Goal: Task Accomplishment & Management: Complete application form

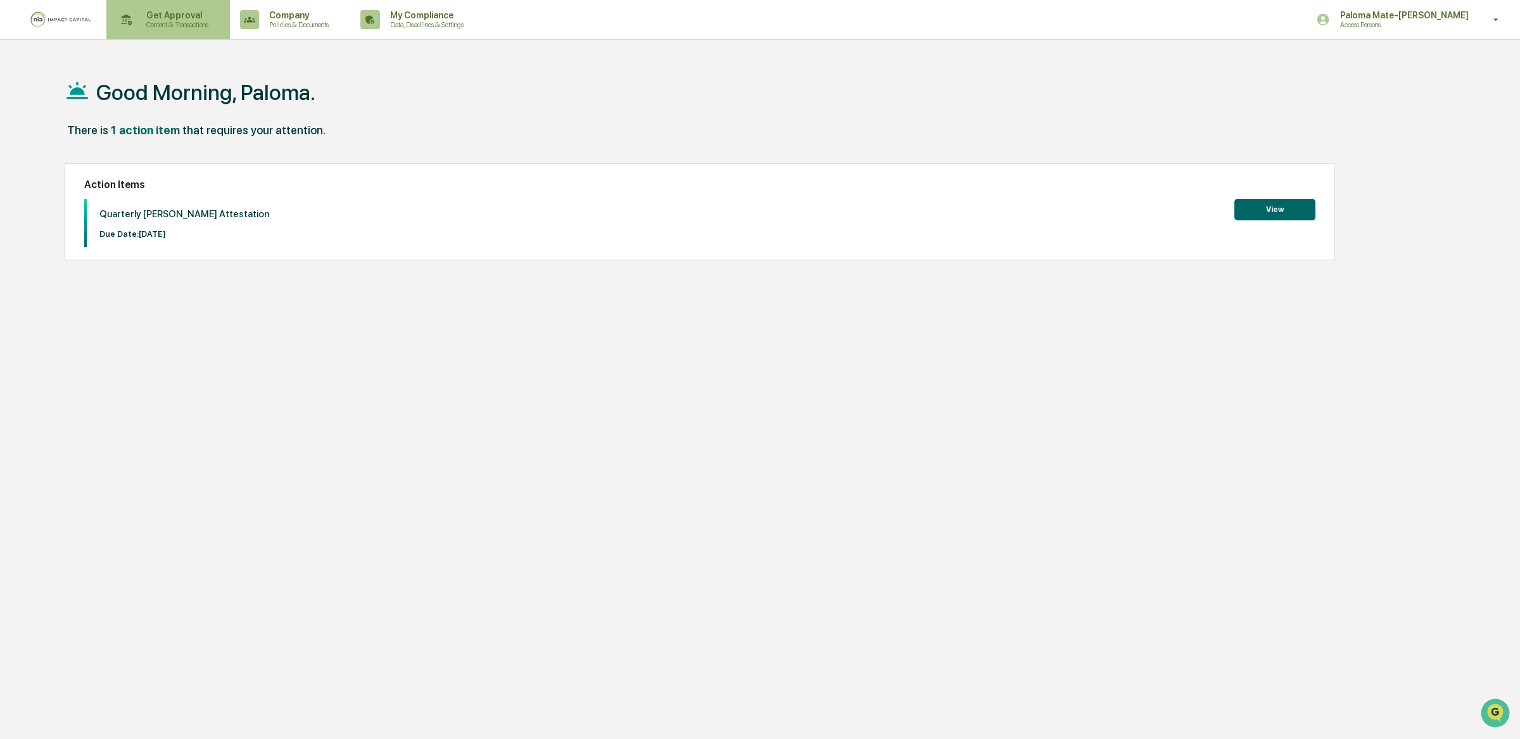
click at [156, 8] on div "Get Approval Content & Transactions" at bounding box center [167, 19] width 111 height 39
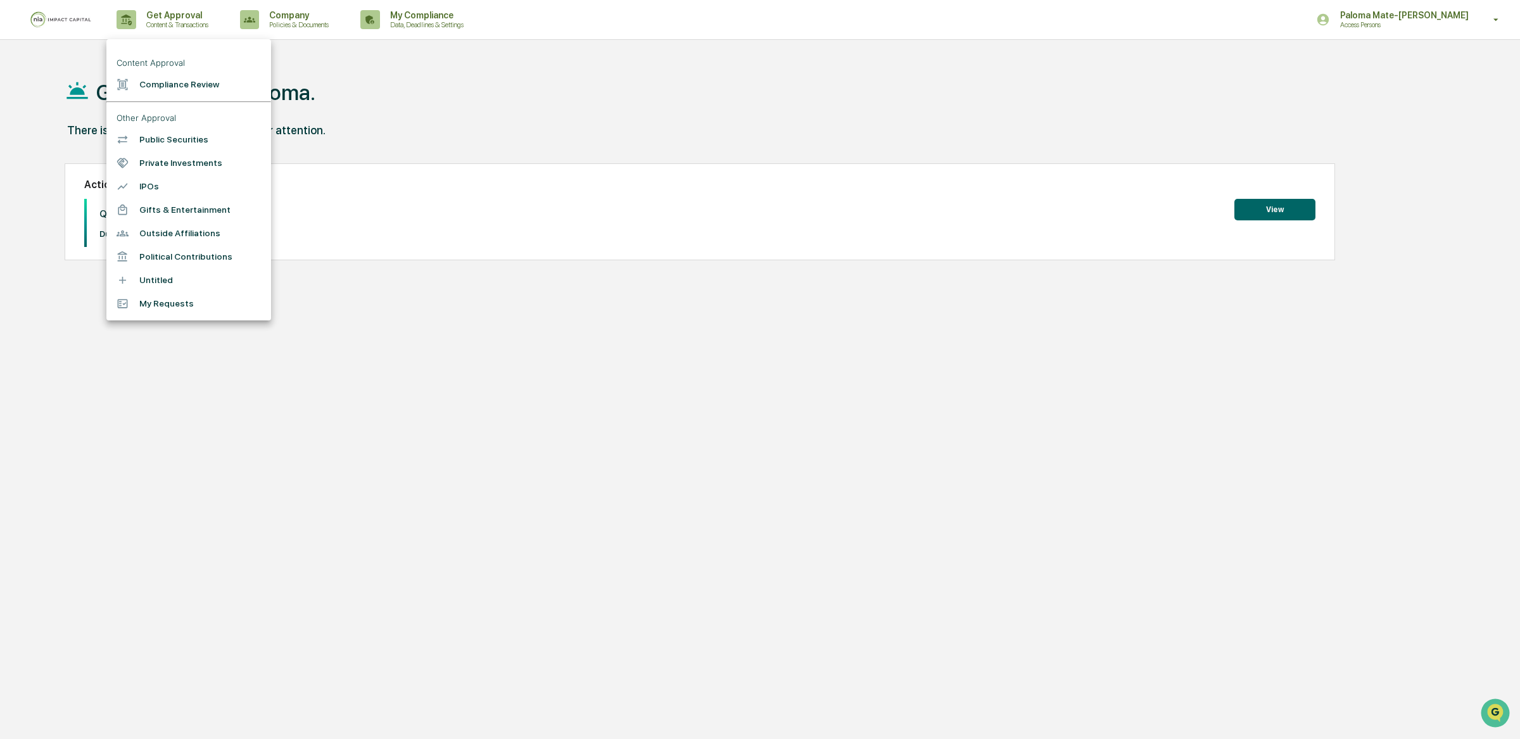
click at [198, 80] on li "Compliance Review" at bounding box center [188, 84] width 165 height 23
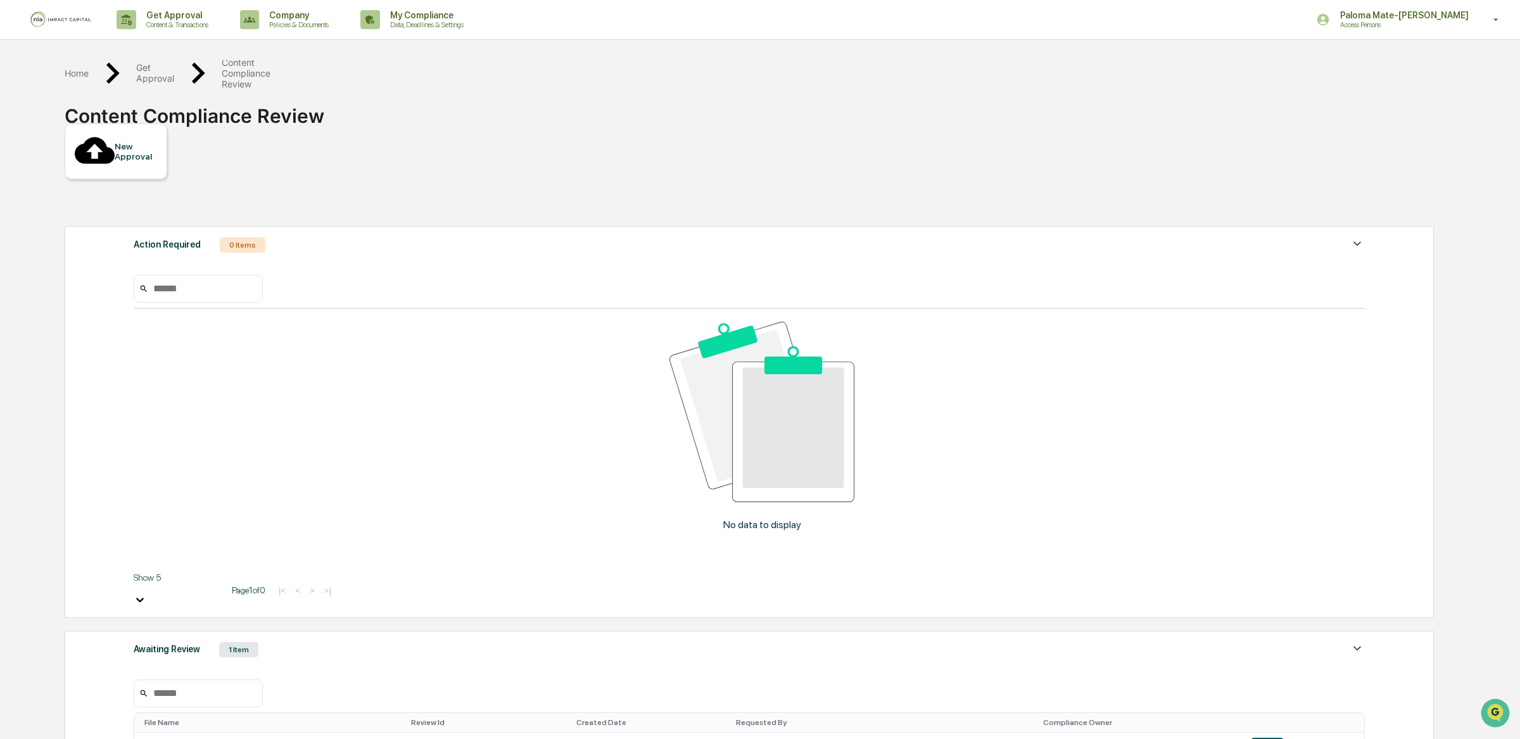
click at [153, 141] on div "New Approval" at bounding box center [136, 151] width 42 height 20
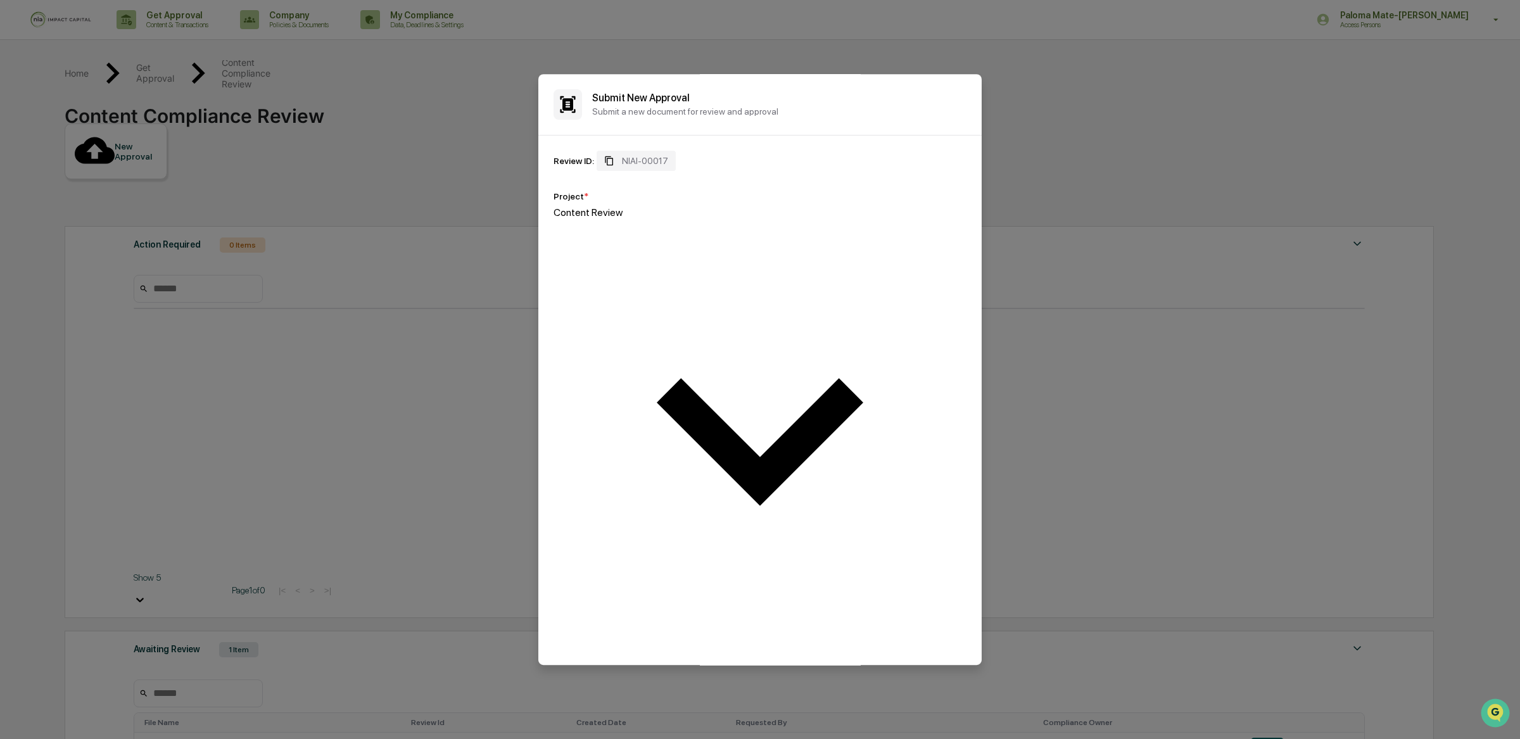
click at [685, 694] on div at bounding box center [760, 700] width 413 height 12
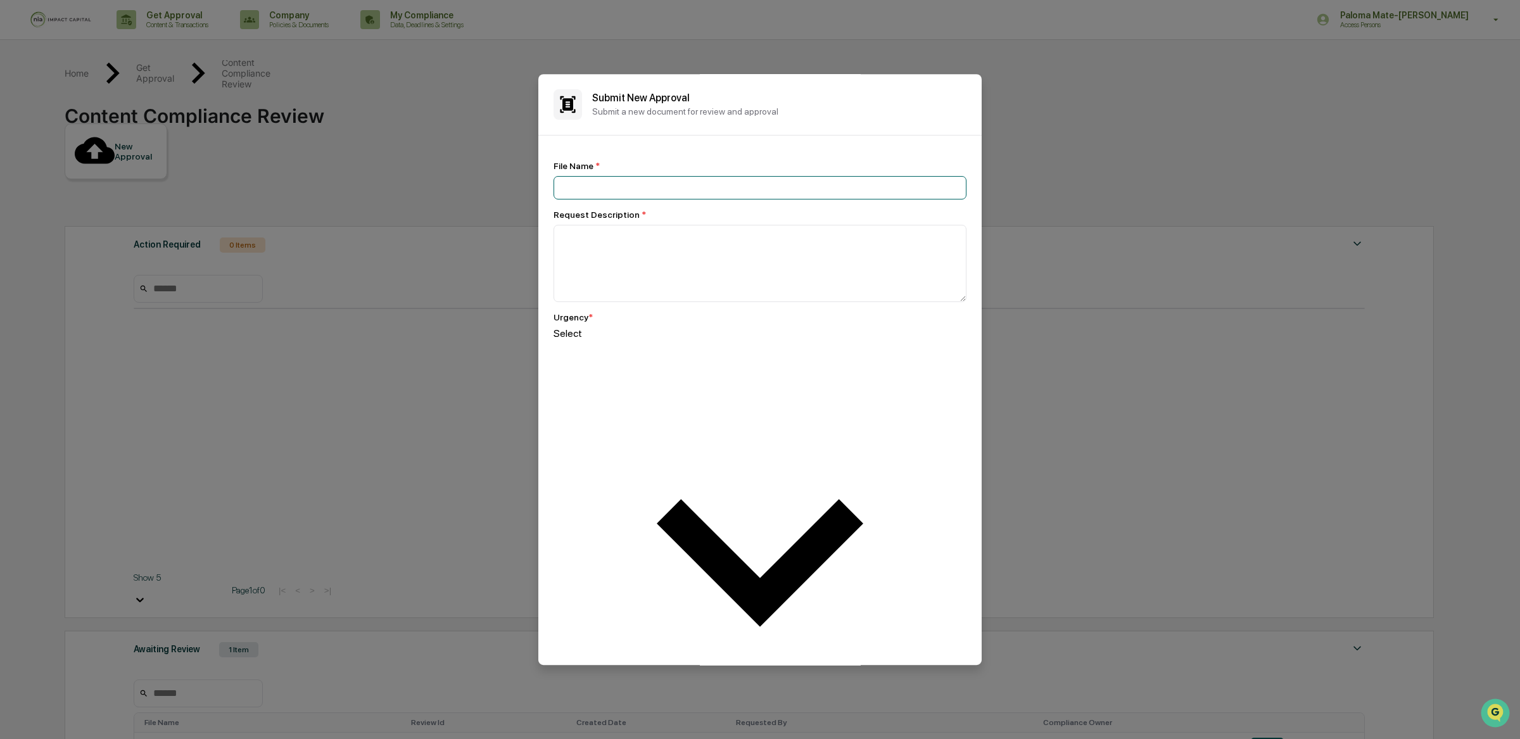
click at [675, 200] on input at bounding box center [760, 187] width 413 height 23
type input "**********"
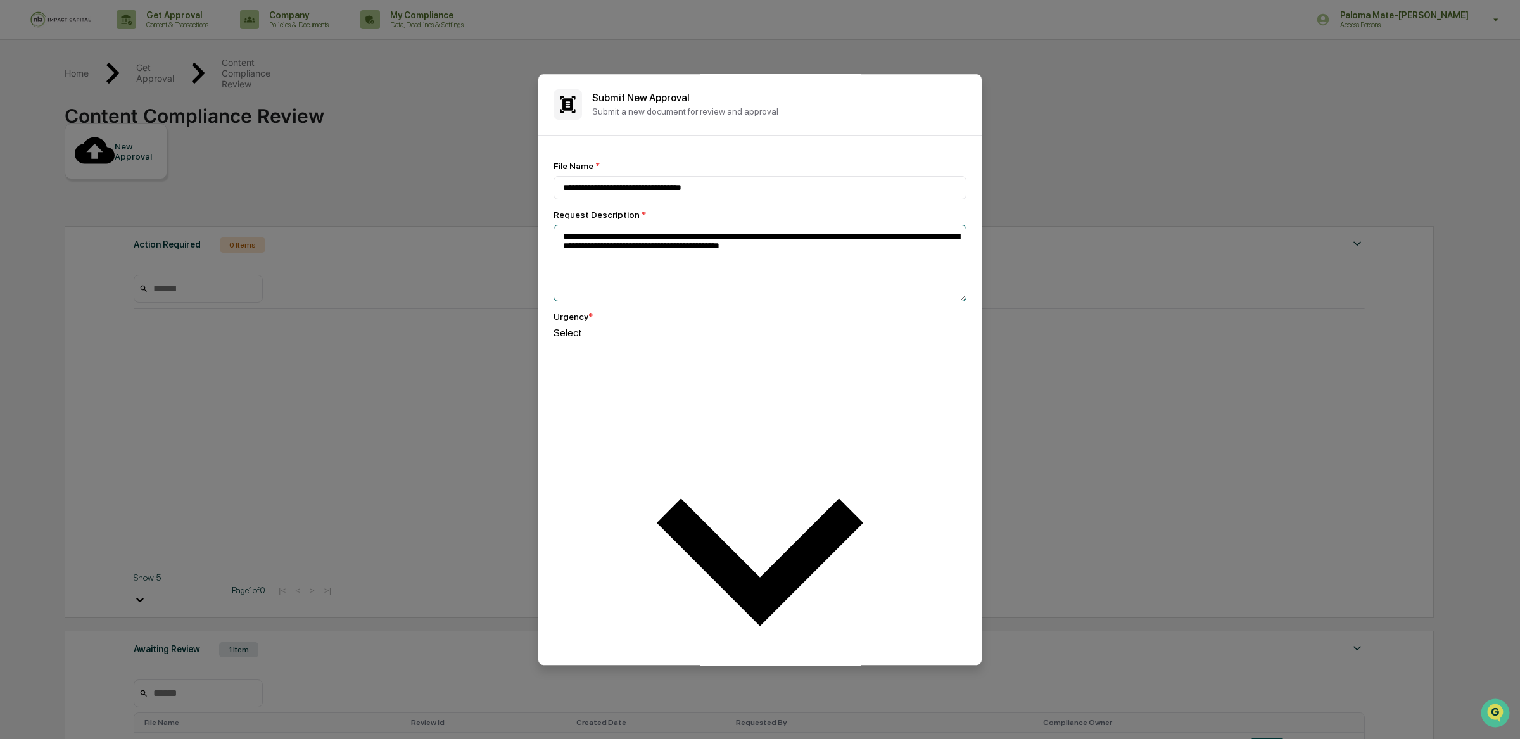
type textarea "**********"
click at [701, 351] on div at bounding box center [760, 345] width 413 height 12
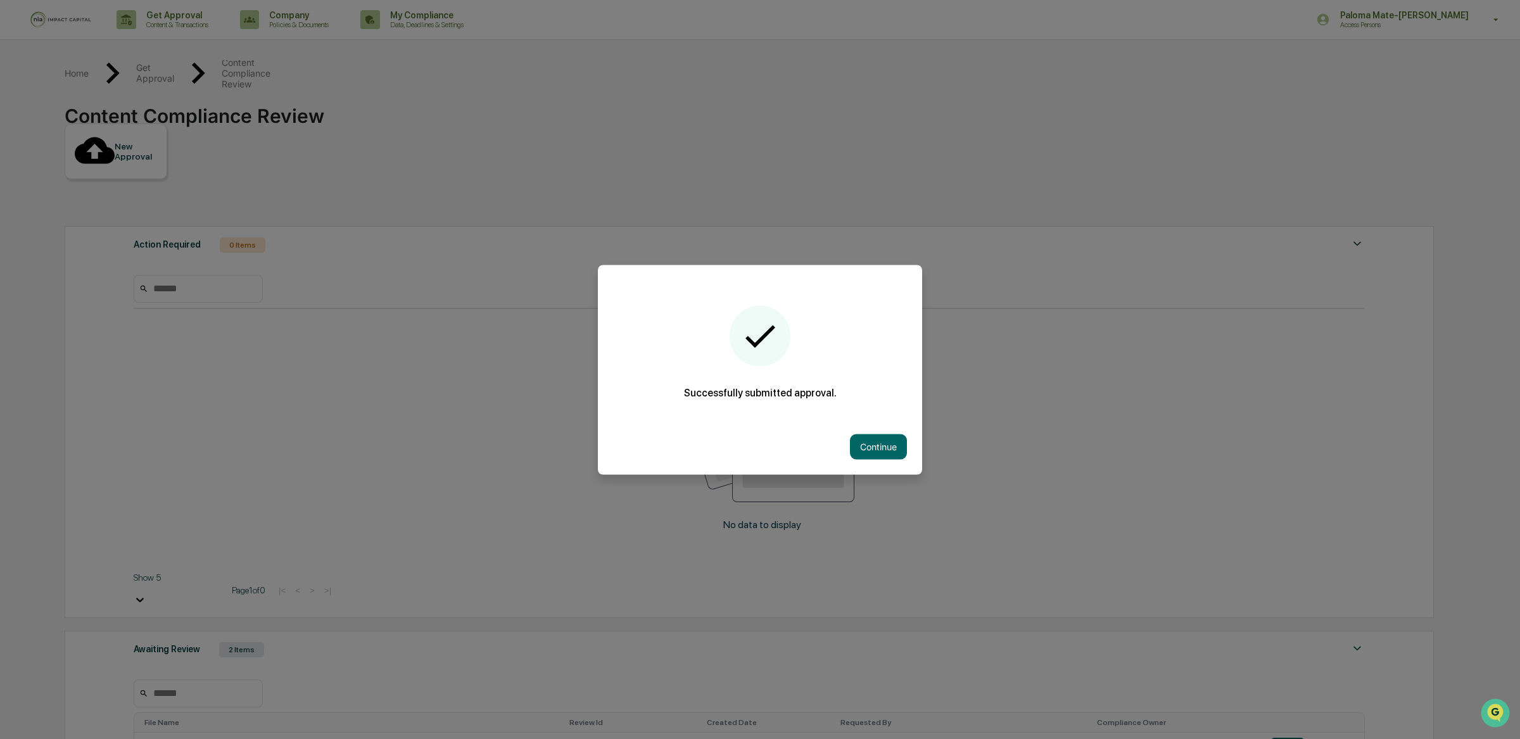
click at [852, 449] on button "Continue" at bounding box center [878, 446] width 57 height 25
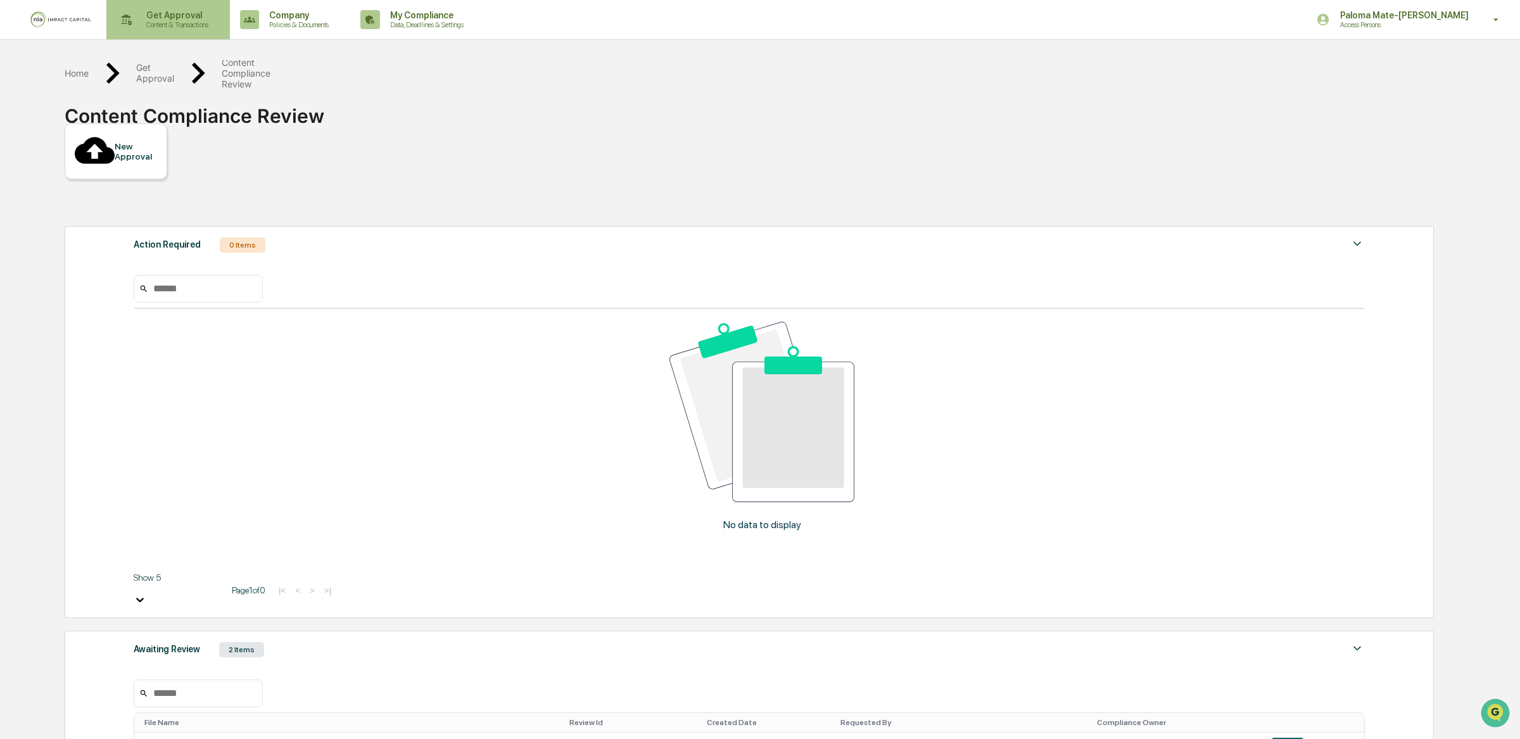
click at [177, 18] on p "Get Approval" at bounding box center [175, 15] width 79 height 10
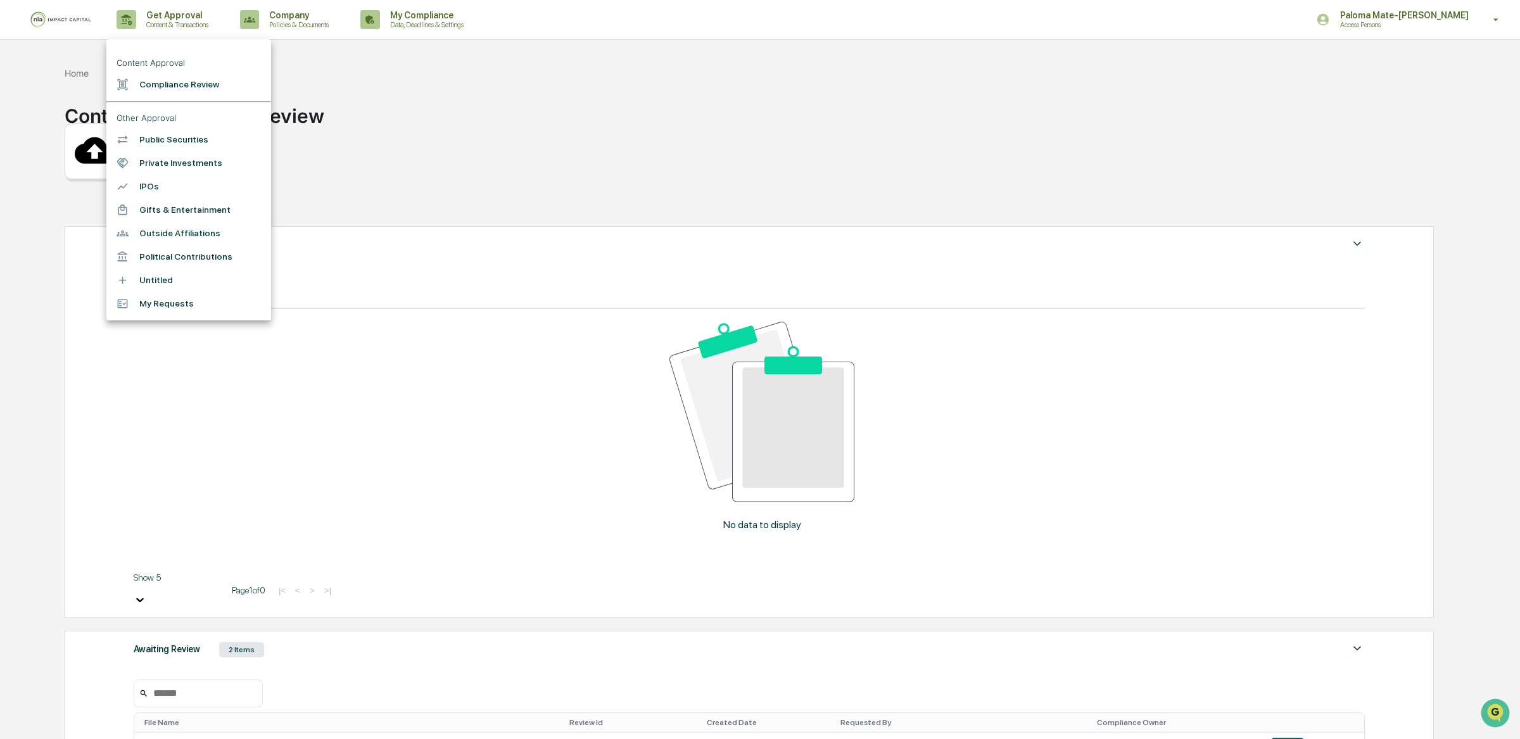
click at [85, 130] on div at bounding box center [760, 369] width 1520 height 739
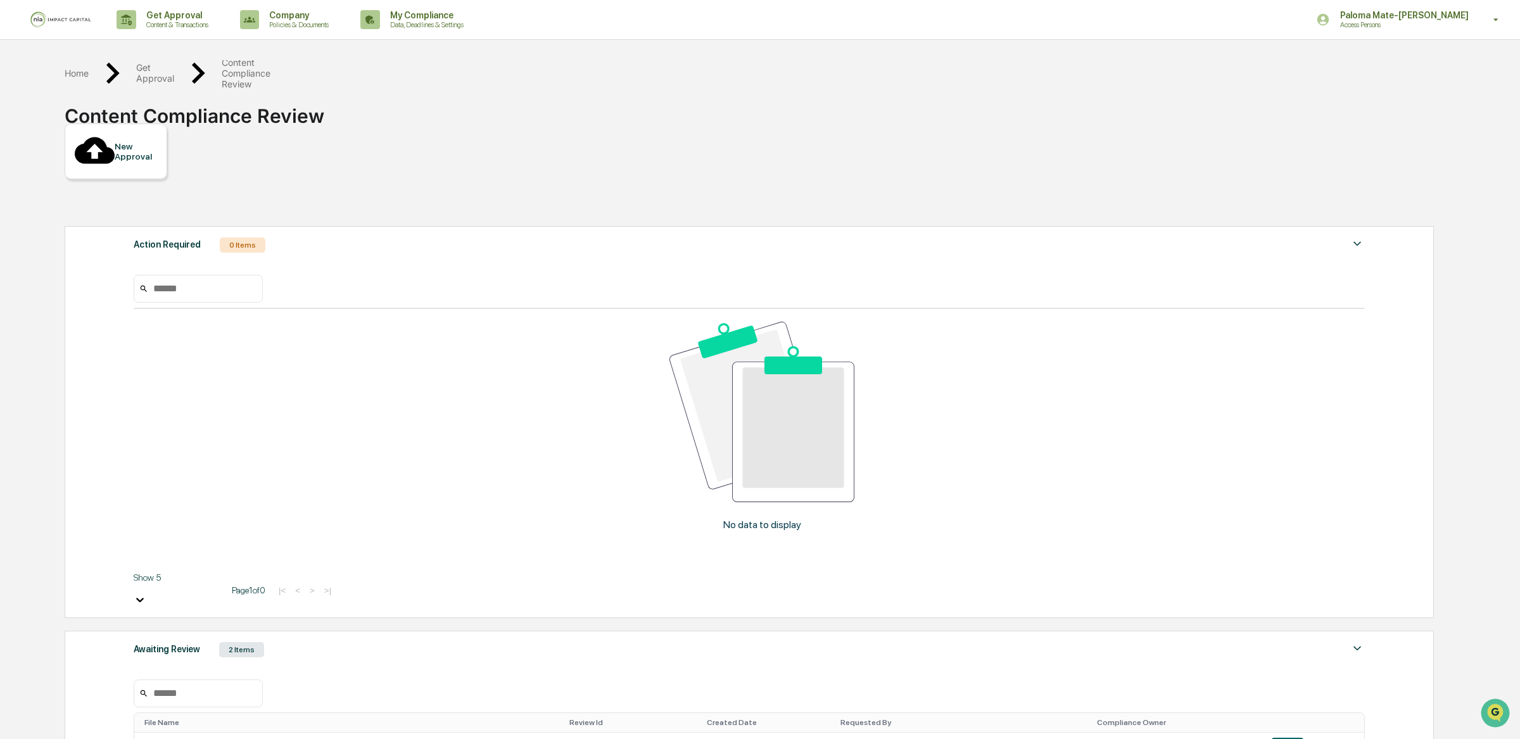
click at [92, 136] on div at bounding box center [95, 152] width 40 height 42
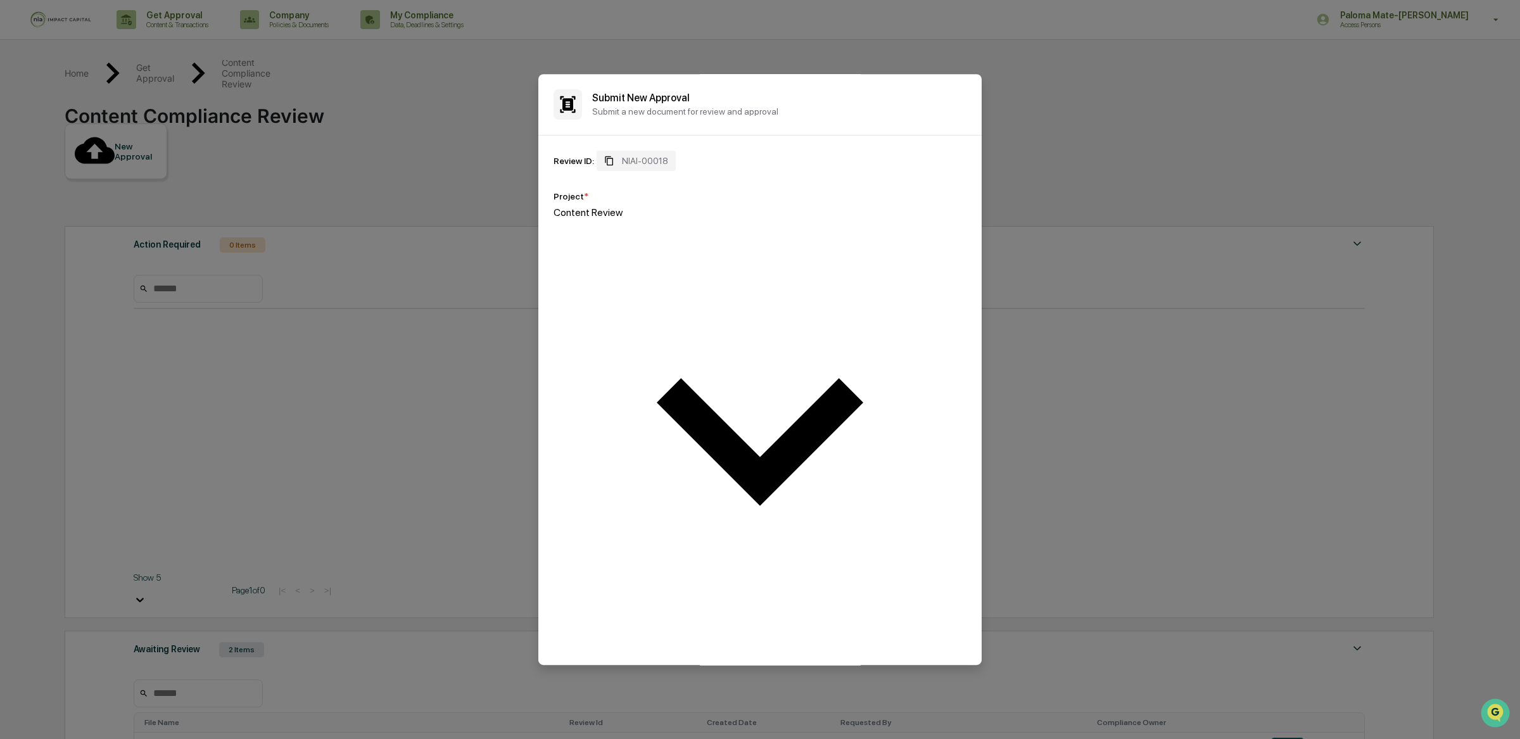
click at [604, 682] on div "Select an owner..." at bounding box center [760, 694] width 413 height 24
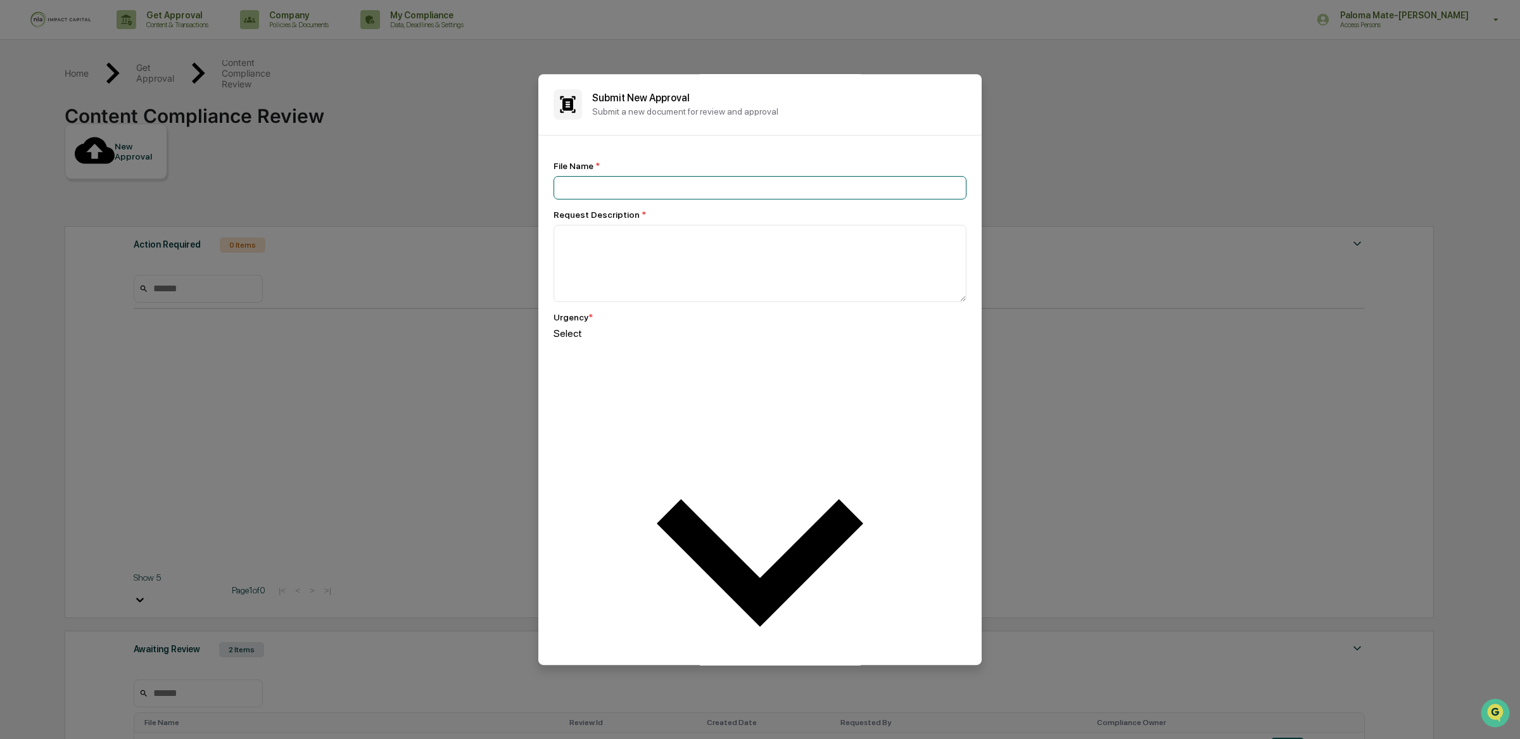
click at [599, 200] on input at bounding box center [760, 187] width 413 height 23
paste input "**********"
type input "**********"
click at [640, 300] on textarea at bounding box center [760, 263] width 413 height 77
type textarea "**********"
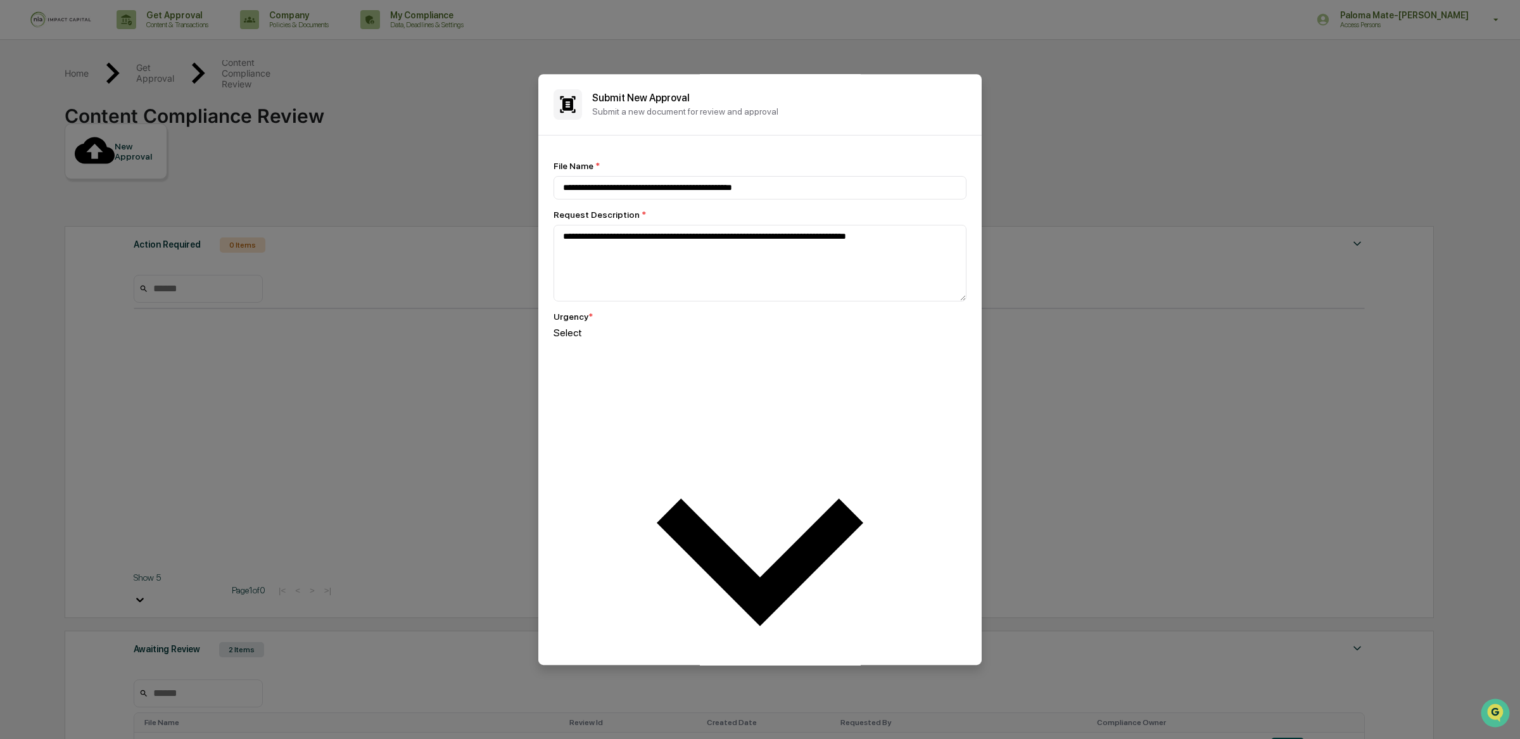
click at [646, 351] on div at bounding box center [760, 345] width 413 height 12
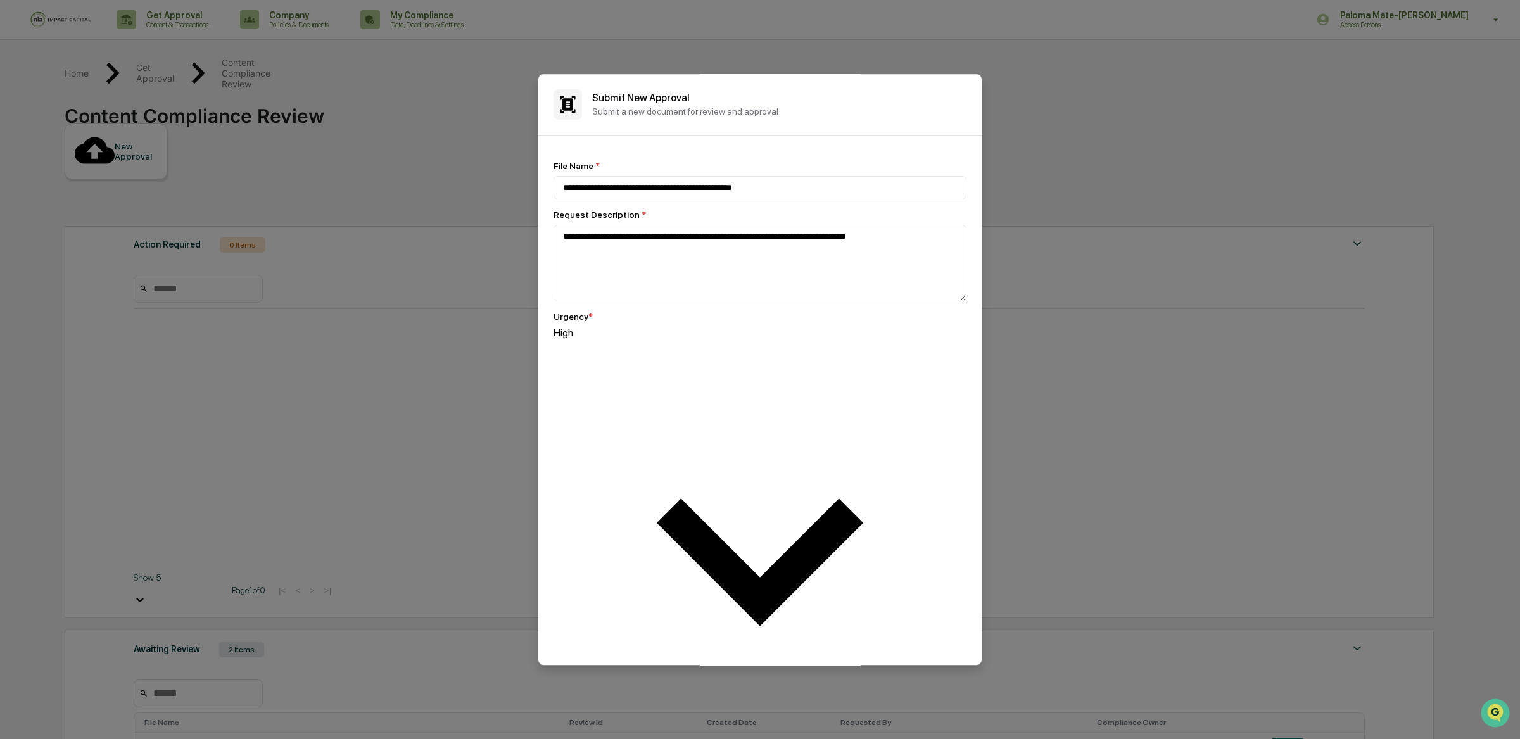
drag, startPoint x: 940, startPoint y: 577, endPoint x: 928, endPoint y: 571, distance: 12.7
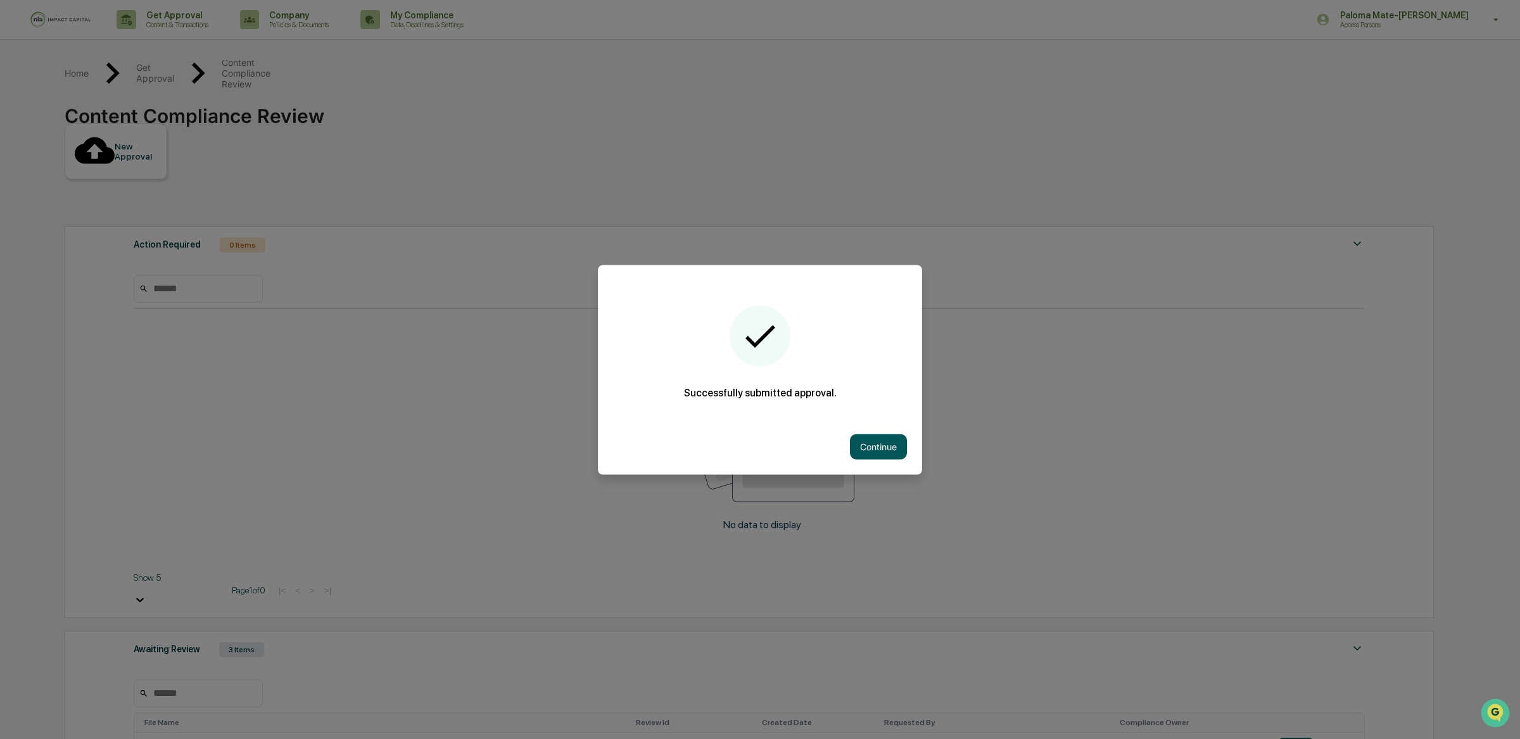
click at [876, 444] on button "Continue" at bounding box center [878, 446] width 57 height 25
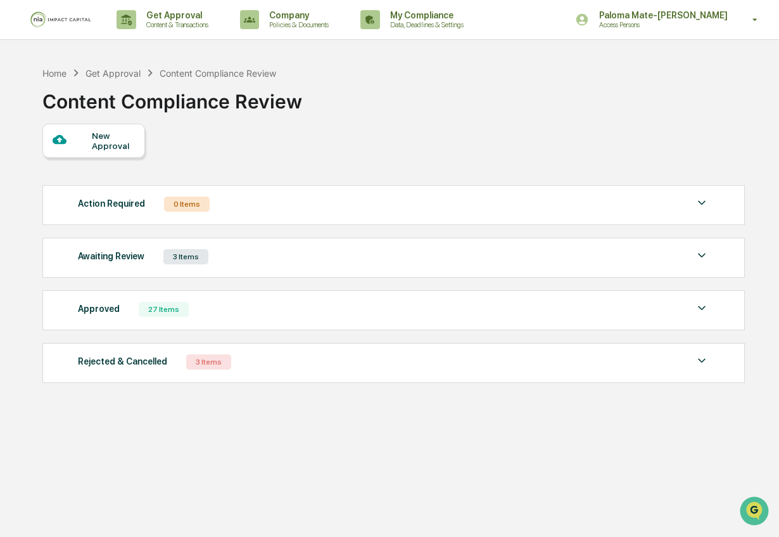
click at [110, 155] on div "New Approval" at bounding box center [93, 141] width 103 height 34
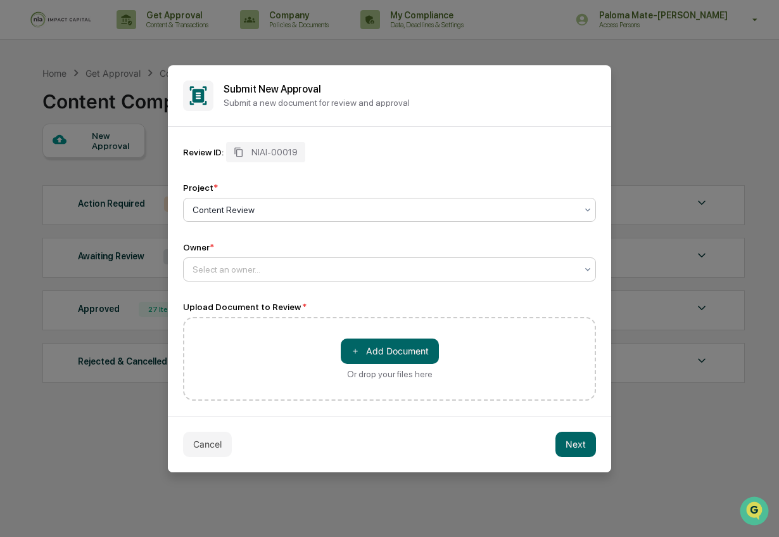
click at [357, 276] on div "Select an owner..." at bounding box center [384, 269] width 397 height 18
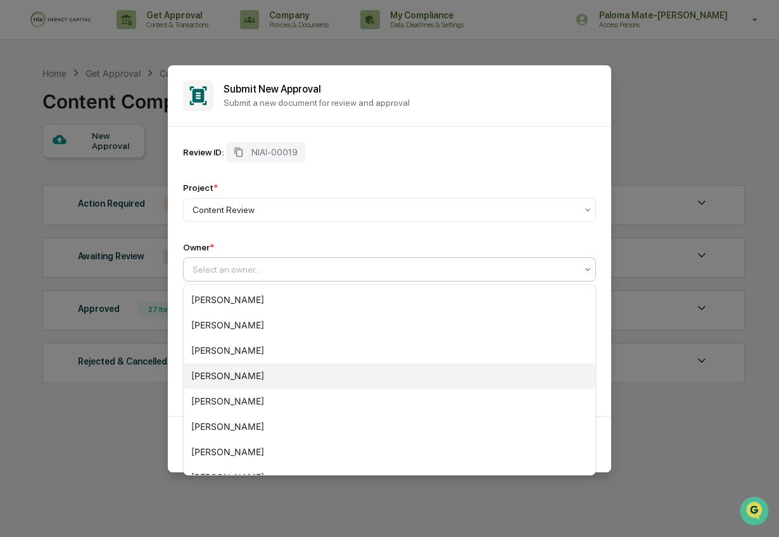
scroll to position [195, 0]
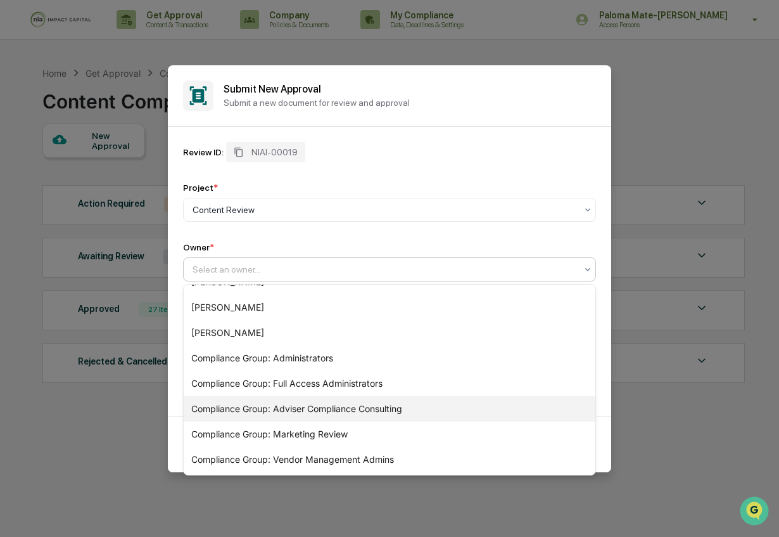
click at [312, 431] on div "Compliance Group: Marketing Review" at bounding box center [390, 433] width 412 height 25
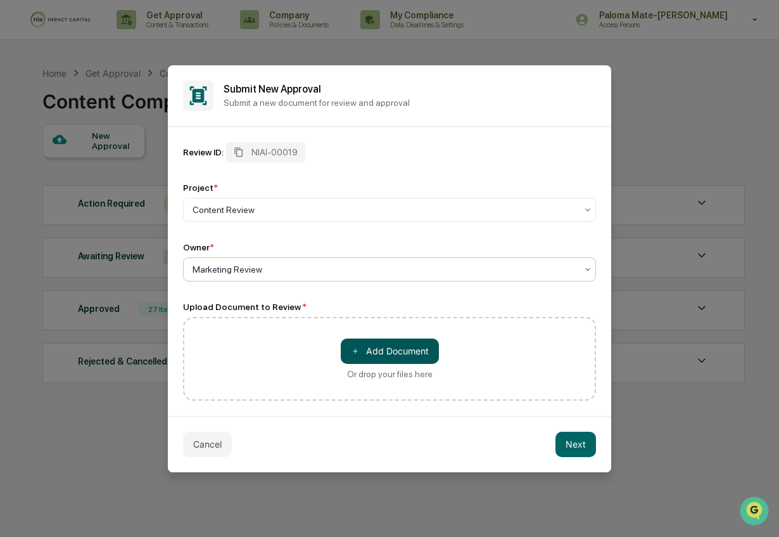
click at [367, 348] on button "＋ Add Document" at bounding box center [390, 350] width 98 height 25
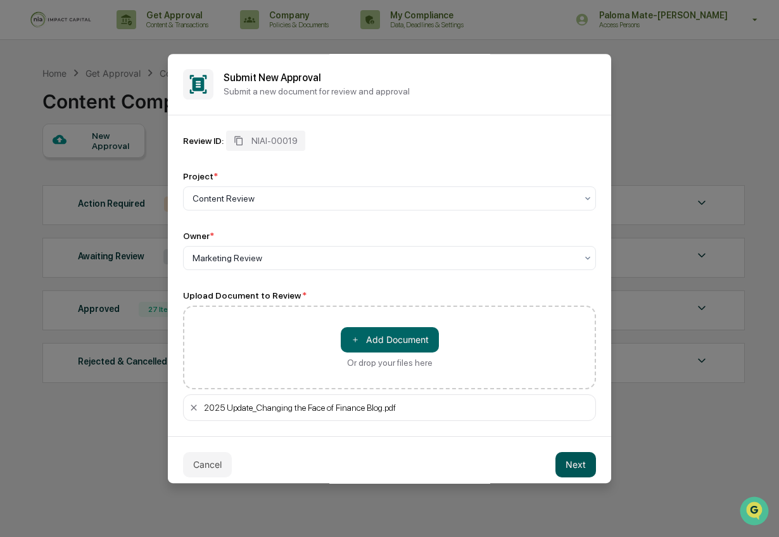
click at [574, 466] on button "Next" at bounding box center [576, 464] width 41 height 25
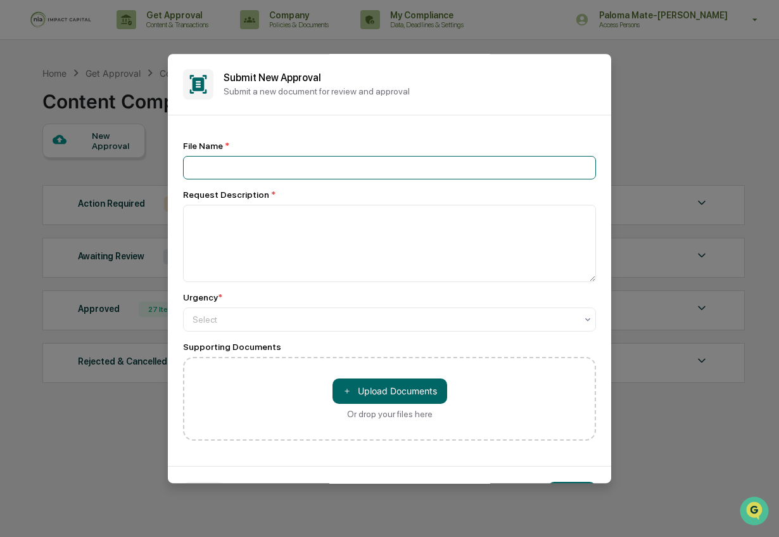
click at [295, 161] on input at bounding box center [389, 167] width 413 height 23
type input "**********"
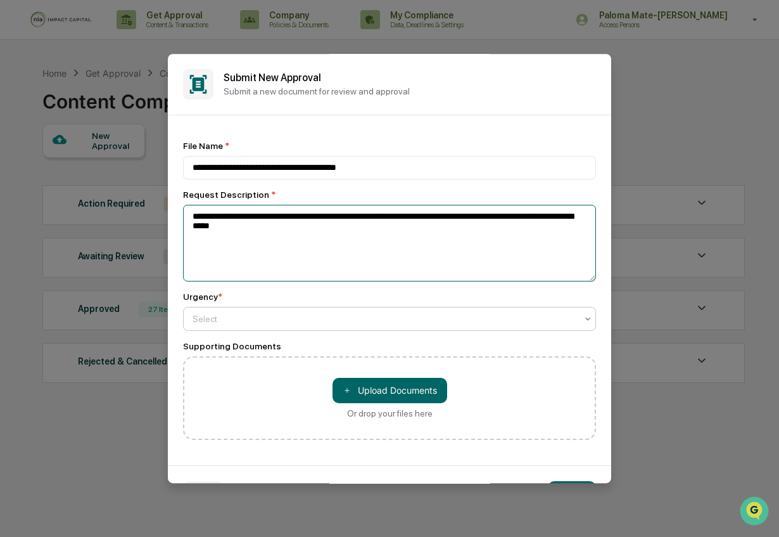
type textarea "**********"
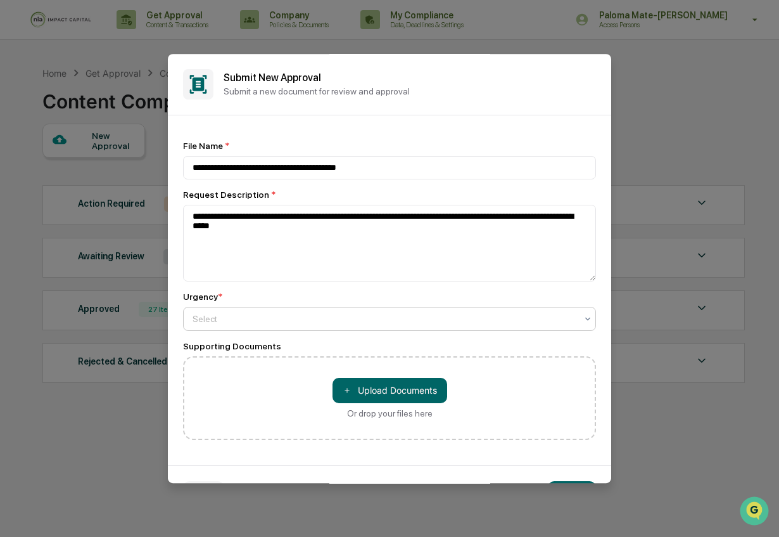
click at [265, 317] on div at bounding box center [385, 318] width 384 height 13
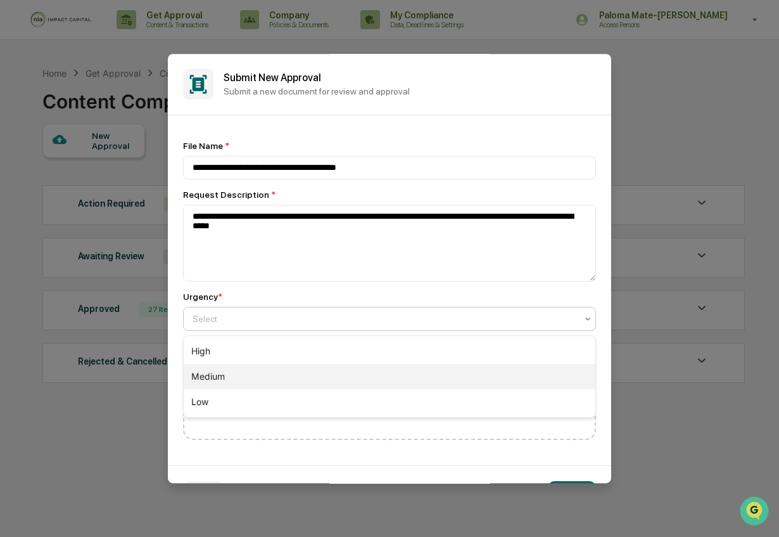
click at [267, 373] on div "Medium" at bounding box center [390, 376] width 412 height 25
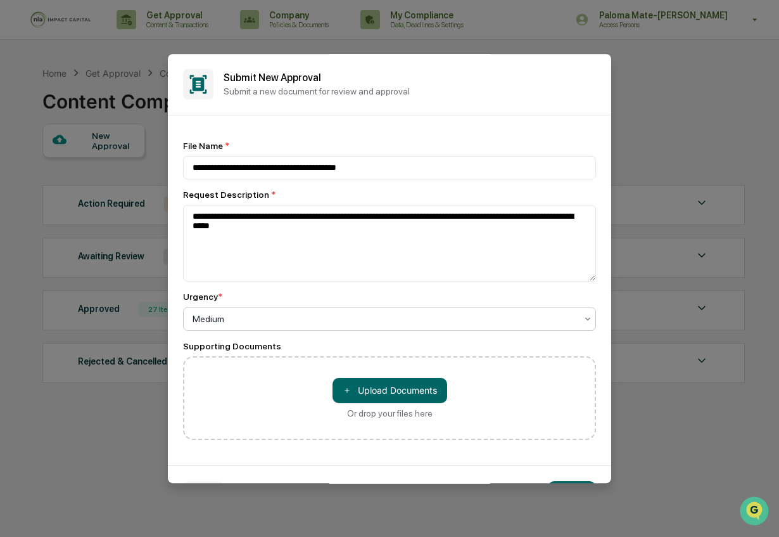
scroll to position [40, 0]
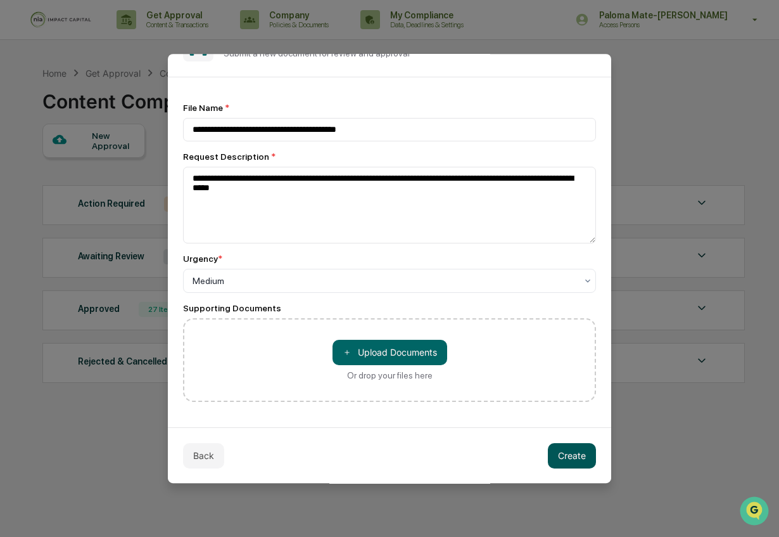
click at [559, 450] on button "Create" at bounding box center [572, 455] width 48 height 25
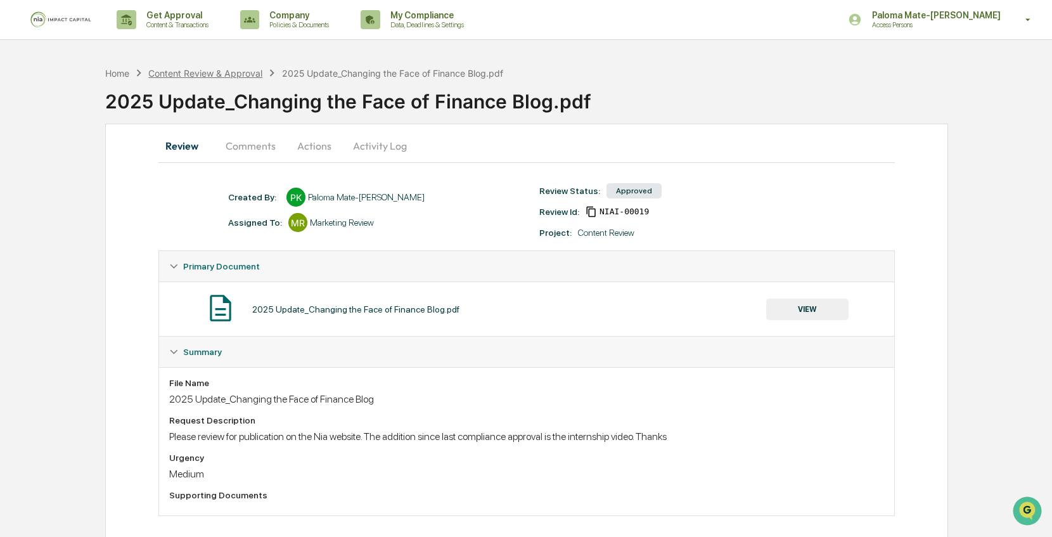
click at [183, 76] on div "Content Review & Approval" at bounding box center [205, 73] width 114 height 11
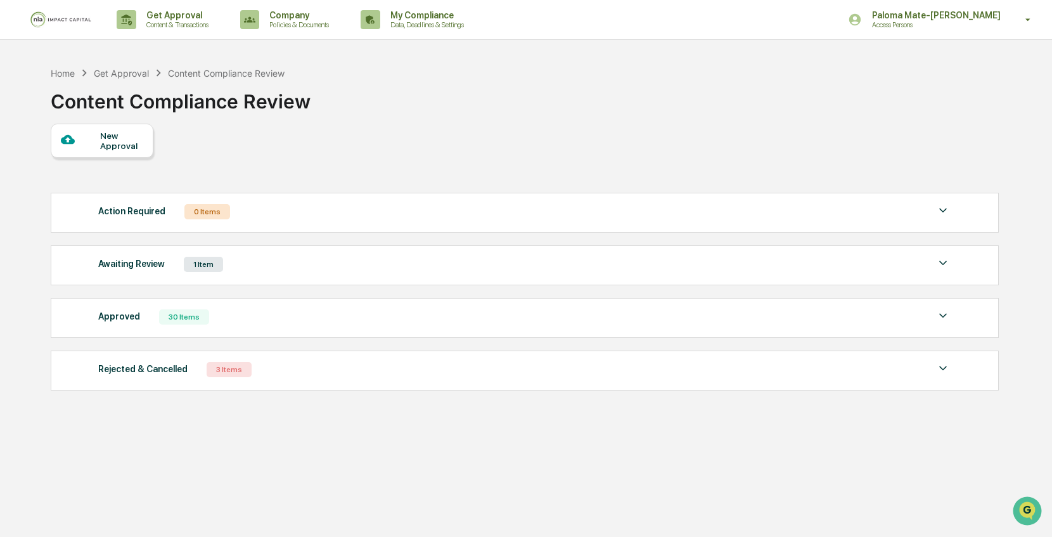
click at [200, 318] on div "30 Items" at bounding box center [184, 316] width 50 height 15
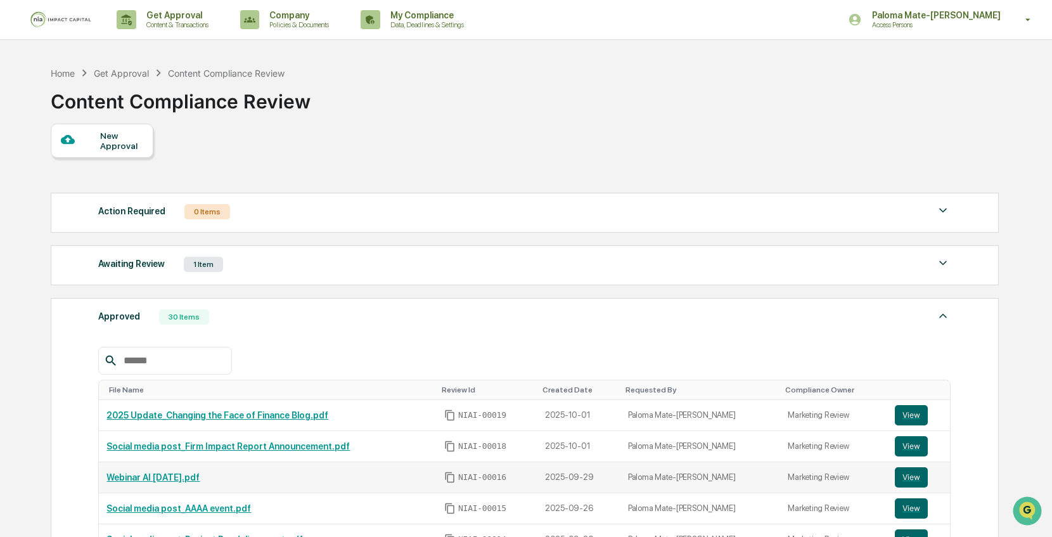
click at [194, 476] on link "Webinar AI [DATE].pdf" at bounding box center [152, 477] width 93 height 10
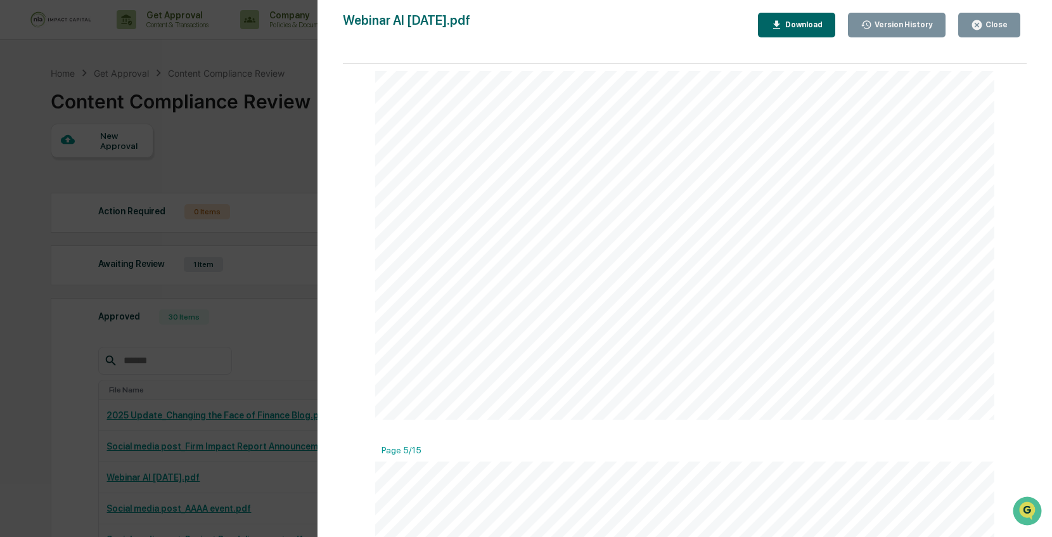
scroll to position [1227, 0]
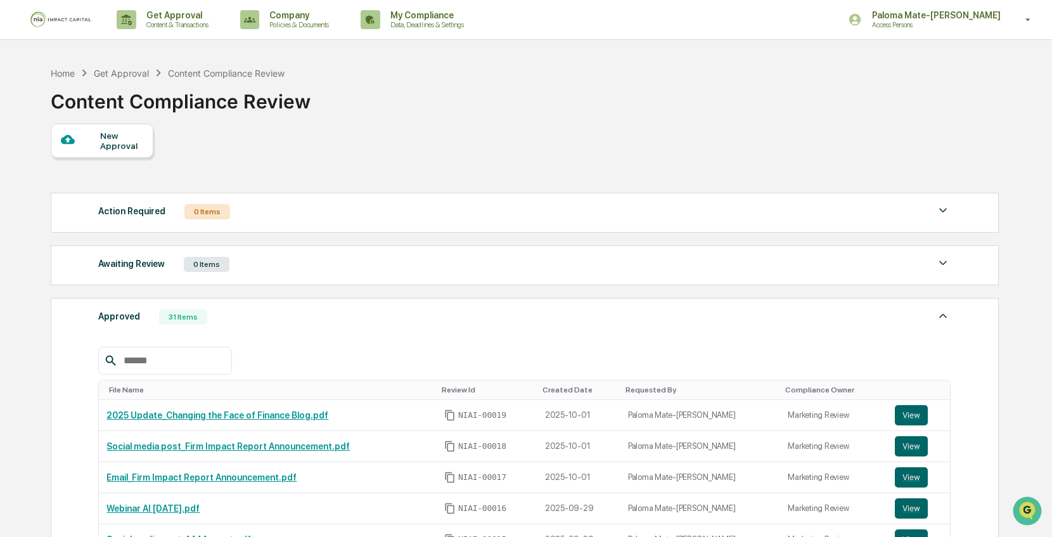
click at [271, 170] on div "New Approval Action Required 0 Items No data to display Show 5 Page 1 of 0 |< <…" at bounding box center [524, 396] width 947 height 544
click at [353, 315] on div "Approved 31 Items" at bounding box center [524, 317] width 852 height 18
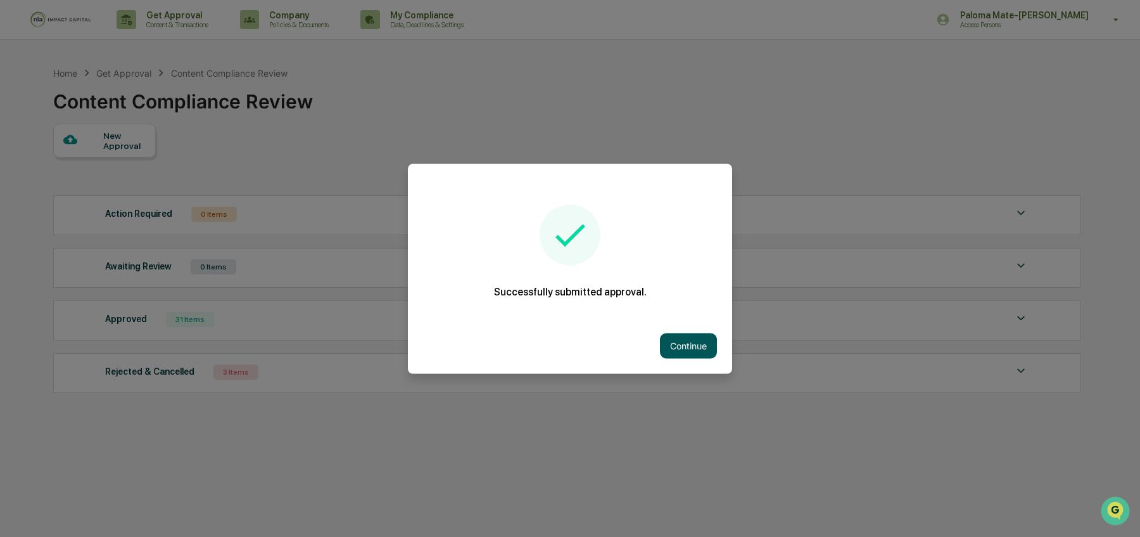
click at [698, 340] on button "Continue" at bounding box center [688, 345] width 57 height 25
